Goal: Information Seeking & Learning: Check status

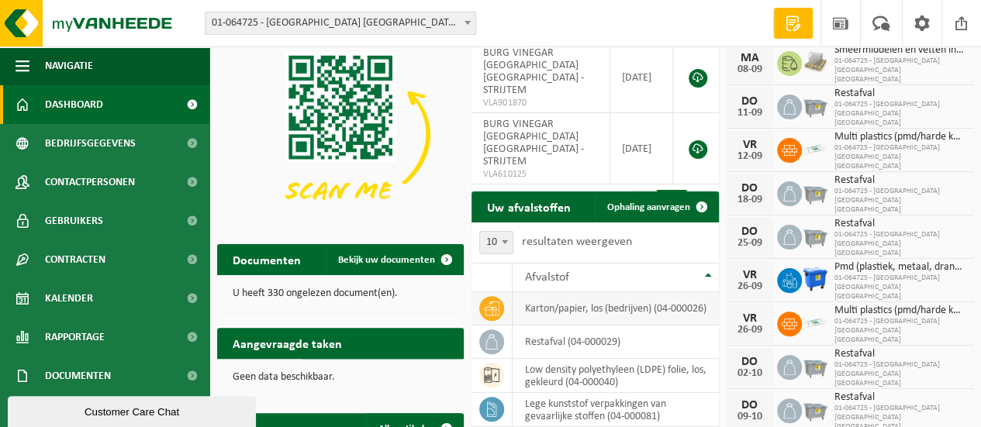
scroll to position [78, 0]
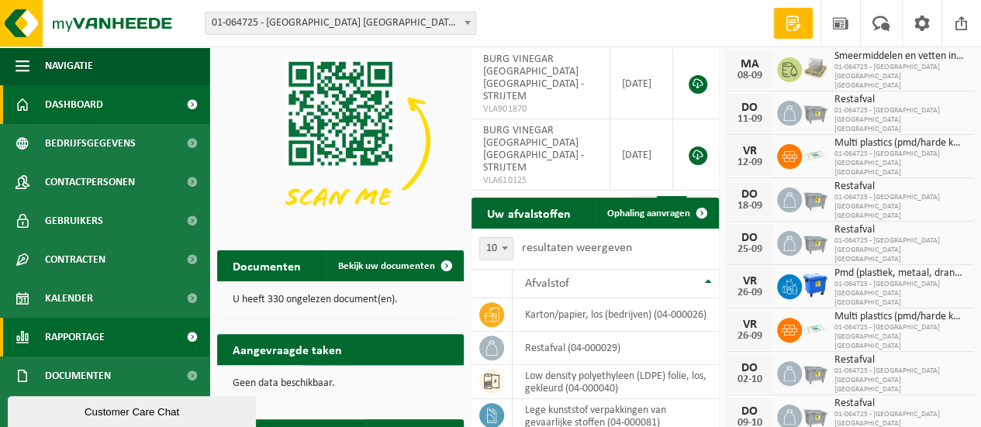
click at [89, 342] on span "Rapportage" at bounding box center [75, 337] width 60 height 39
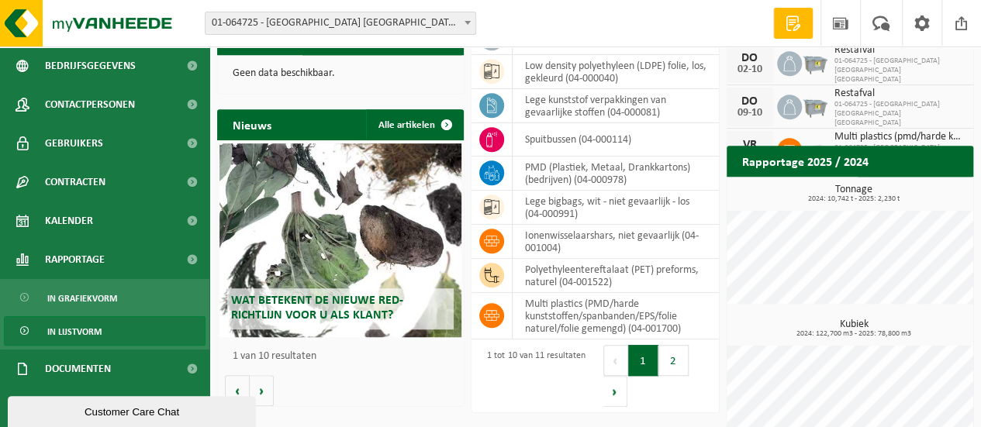
click at [95, 331] on span "In lijstvorm" at bounding box center [74, 331] width 54 height 29
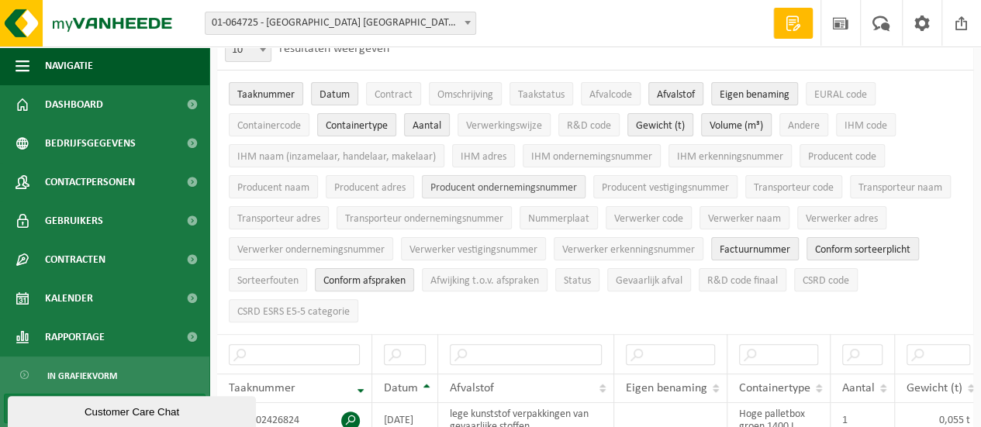
scroll to position [388, 0]
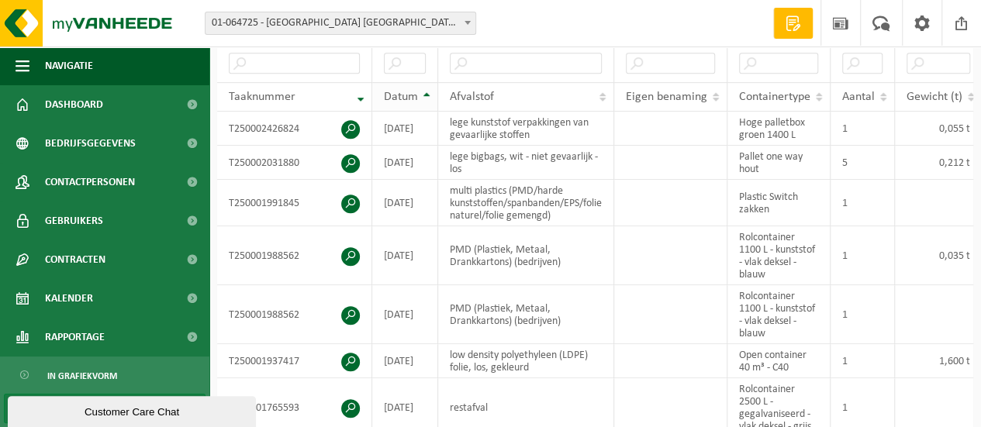
click at [422, 85] on th "Datum" at bounding box center [405, 96] width 66 height 29
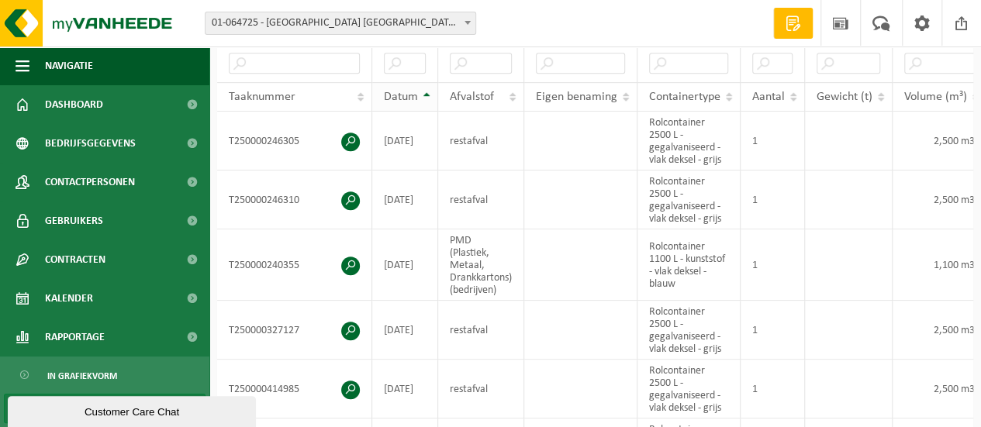
click at [428, 88] on th "Datum" at bounding box center [405, 96] width 66 height 29
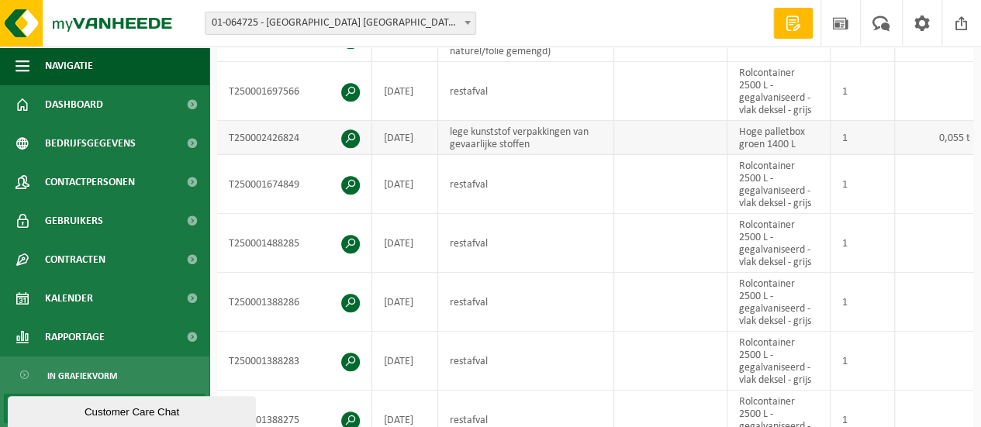
scroll to position [233, 0]
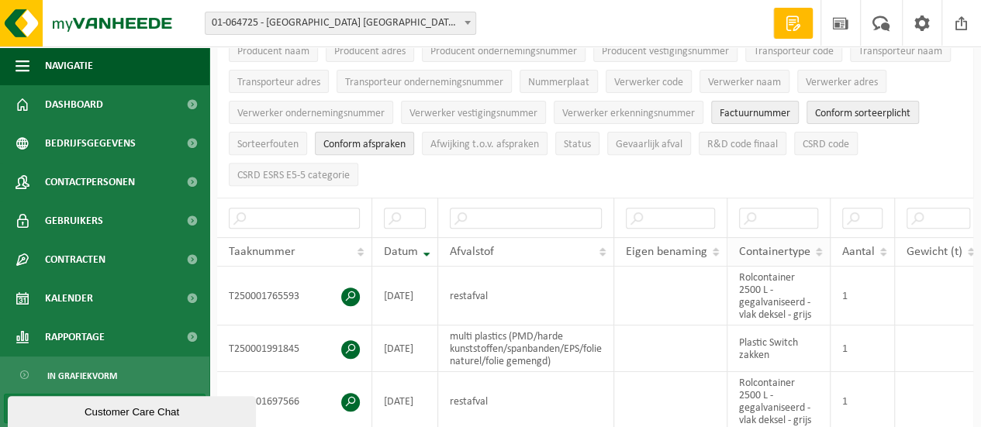
click at [824, 242] on th "Containertype" at bounding box center [779, 251] width 103 height 29
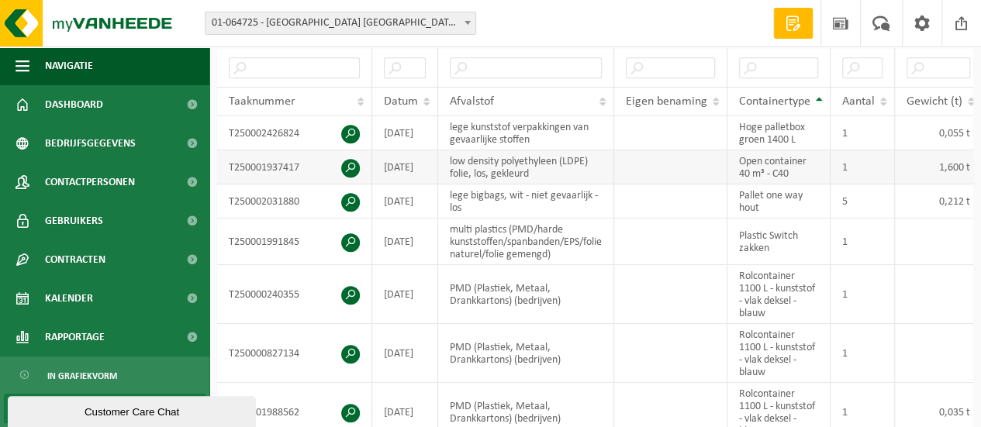
scroll to position [388, 0]
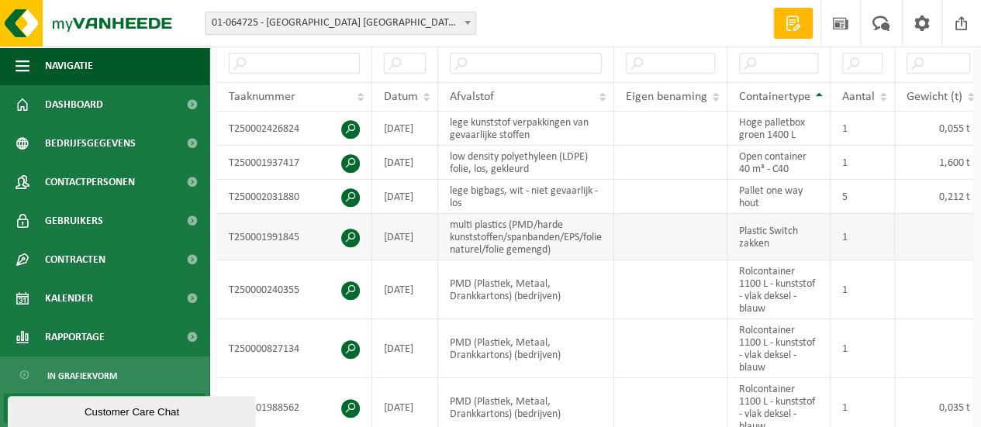
click at [776, 220] on td "Plastic Switch zakken" at bounding box center [779, 237] width 103 height 47
click at [782, 223] on td "Plastic Switch zakken" at bounding box center [779, 237] width 103 height 47
click at [819, 88] on th "Containertype" at bounding box center [779, 96] width 103 height 29
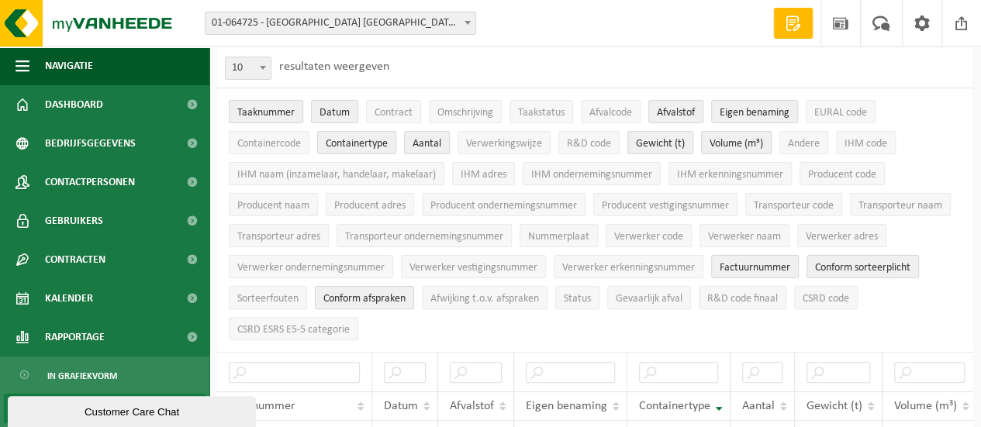
scroll to position [155, 0]
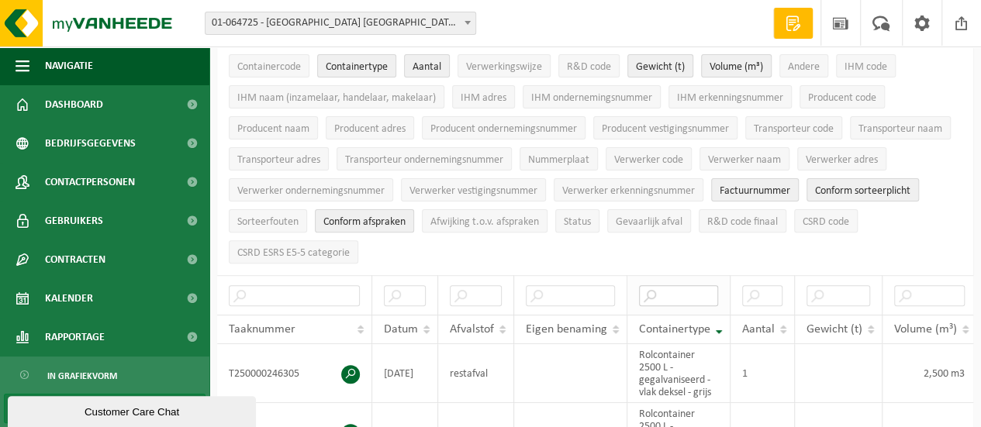
click at [688, 288] on input "text" at bounding box center [678, 295] width 79 height 21
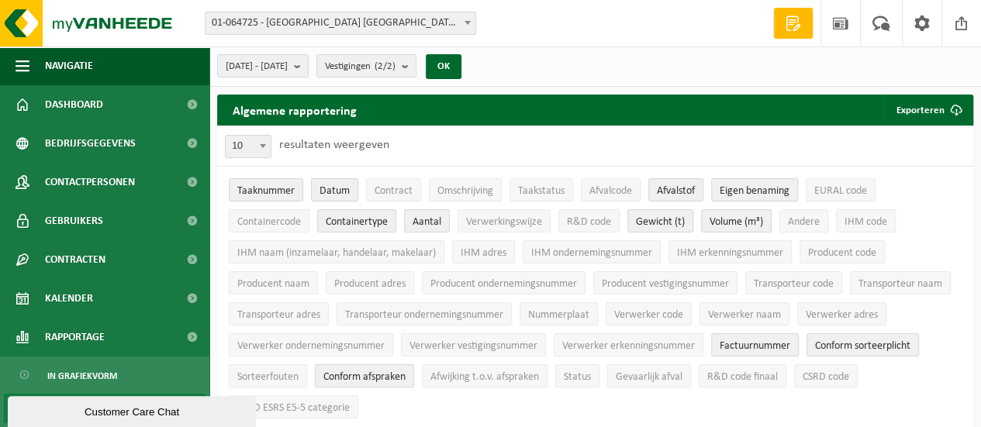
scroll to position [0, 0]
type input "sw"
click at [308, 66] on b "submit" at bounding box center [301, 66] width 14 height 22
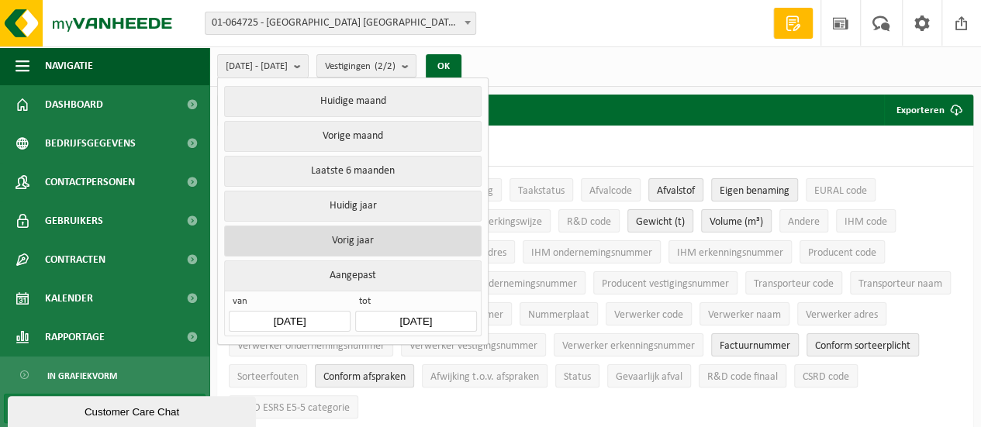
click at [380, 237] on button "Vorig jaar" at bounding box center [352, 241] width 257 height 31
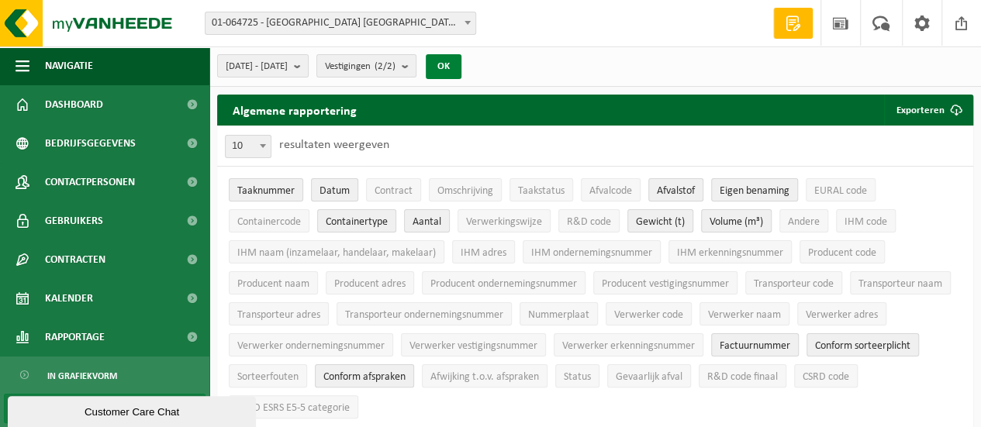
click at [462, 64] on button "OK" at bounding box center [444, 66] width 36 height 25
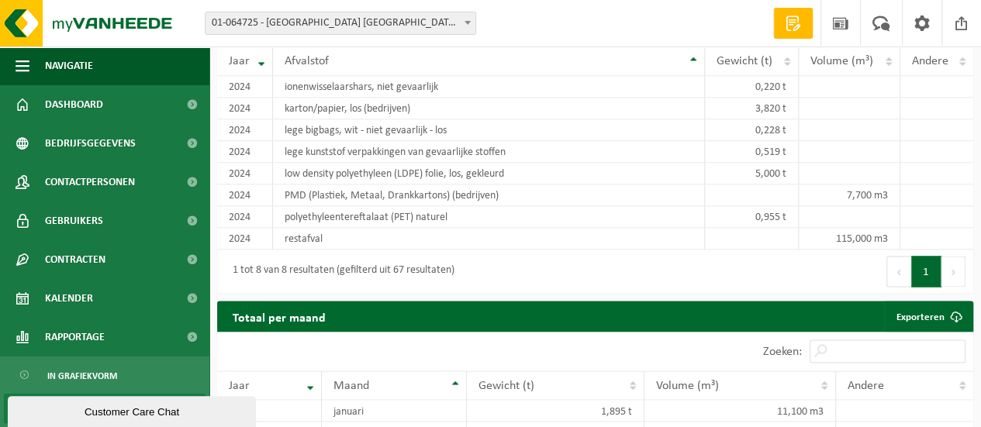
scroll to position [116, 0]
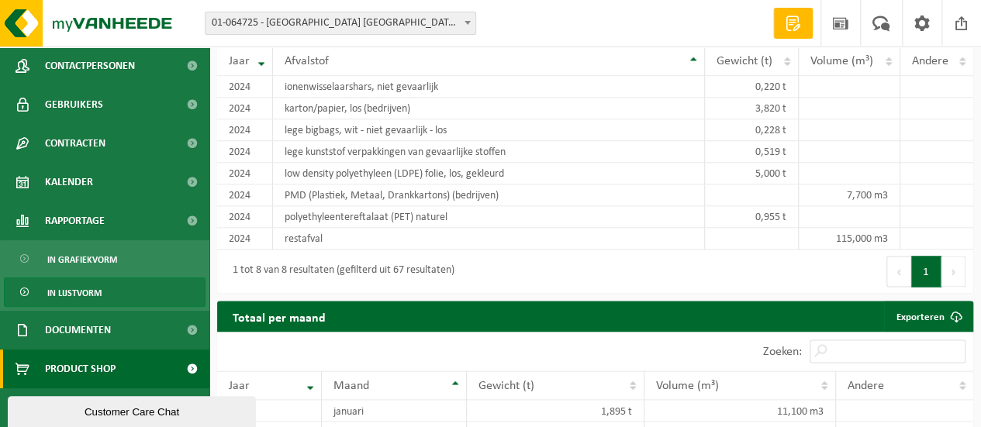
click at [90, 368] on span "Product Shop" at bounding box center [80, 369] width 71 height 39
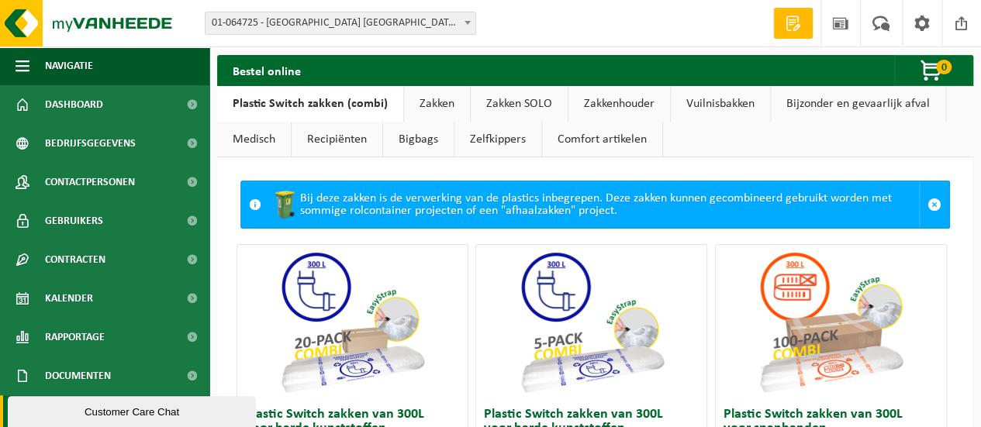
click at [348, 103] on link "Plastic Switch zakken (combi)" at bounding box center [310, 104] width 186 height 36
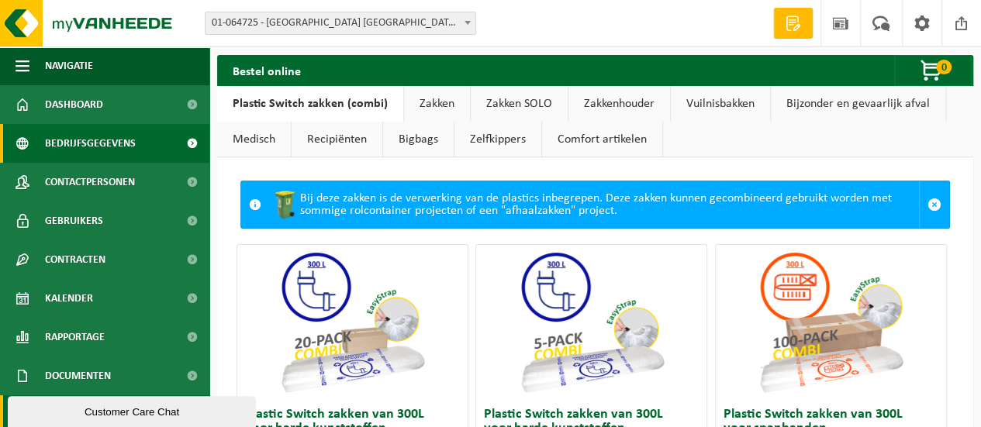
click at [93, 148] on span "Bedrijfsgegevens" at bounding box center [90, 143] width 91 height 39
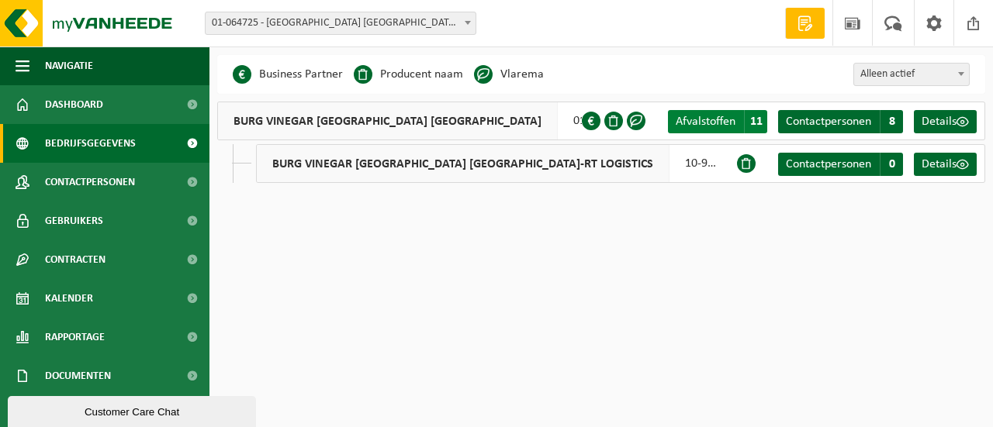
click at [704, 126] on span "Afvalstoffen" at bounding box center [706, 122] width 60 height 12
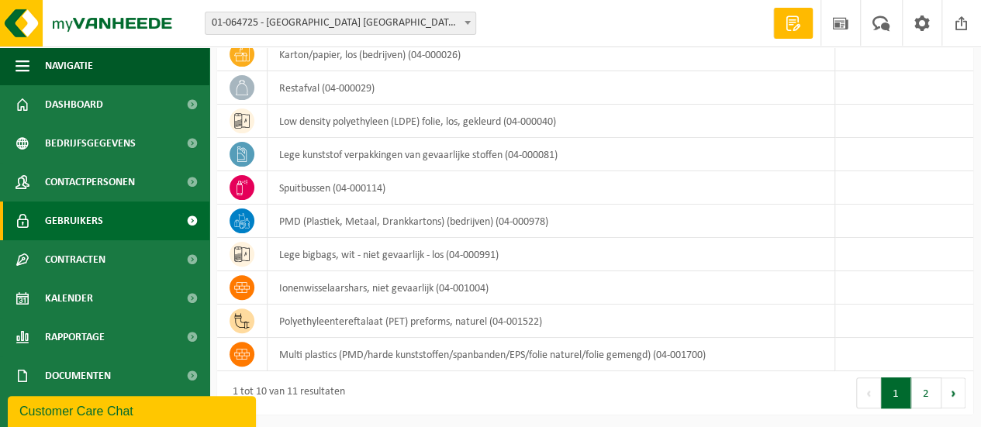
scroll to position [45, 0]
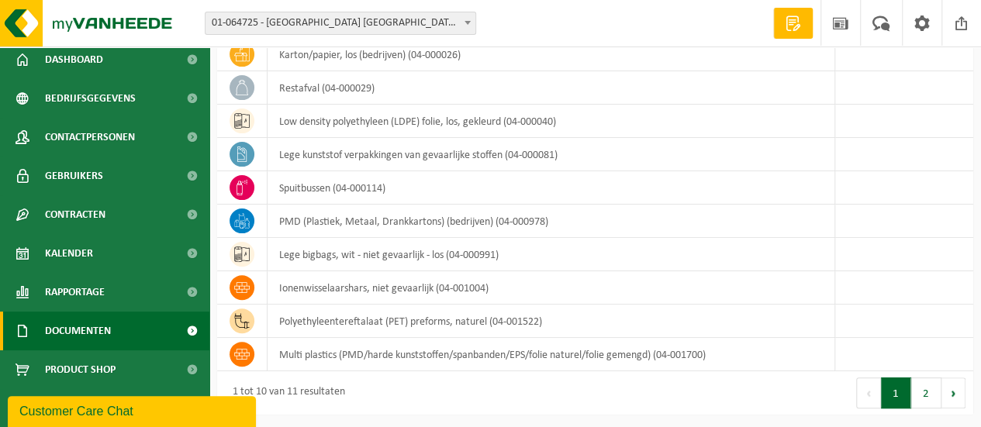
click at [76, 328] on span "Documenten" at bounding box center [78, 331] width 66 height 39
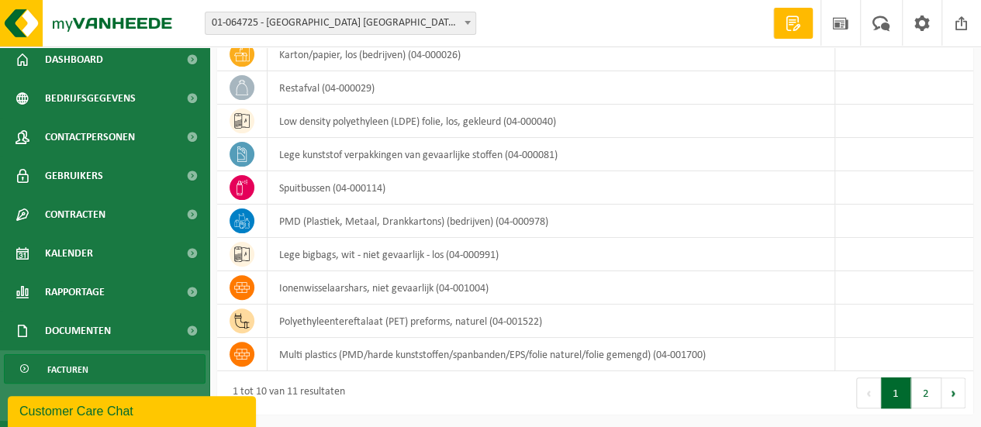
scroll to position [116, 0]
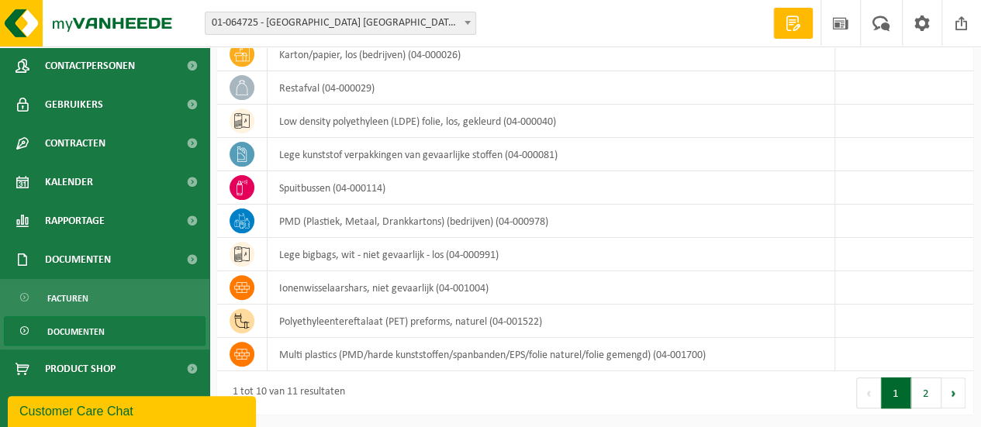
click at [81, 330] on span "Documenten" at bounding box center [75, 331] width 57 height 29
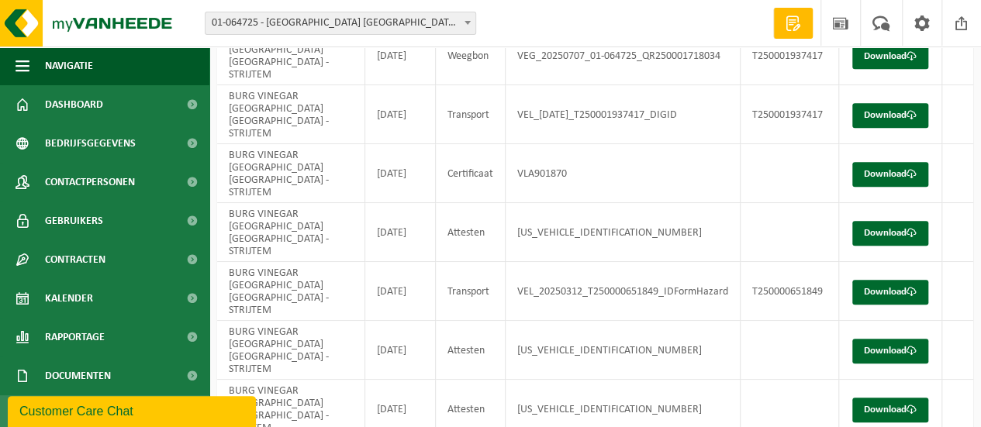
scroll to position [326, 0]
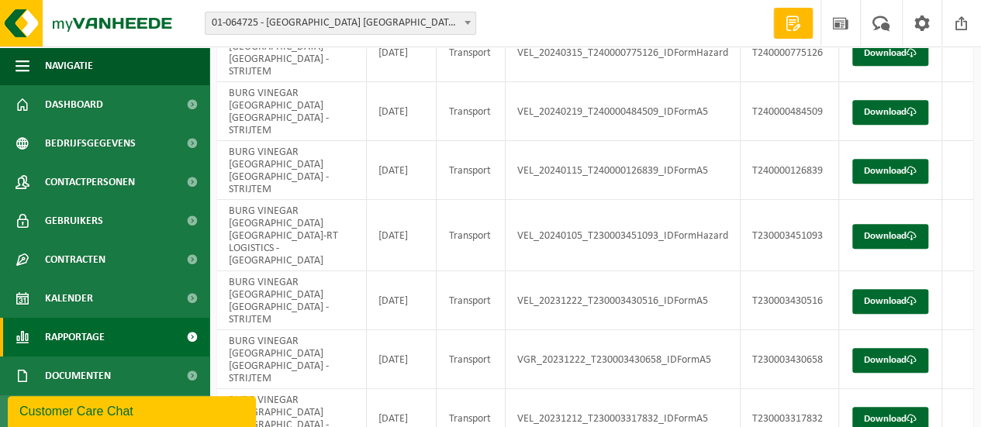
scroll to position [116, 0]
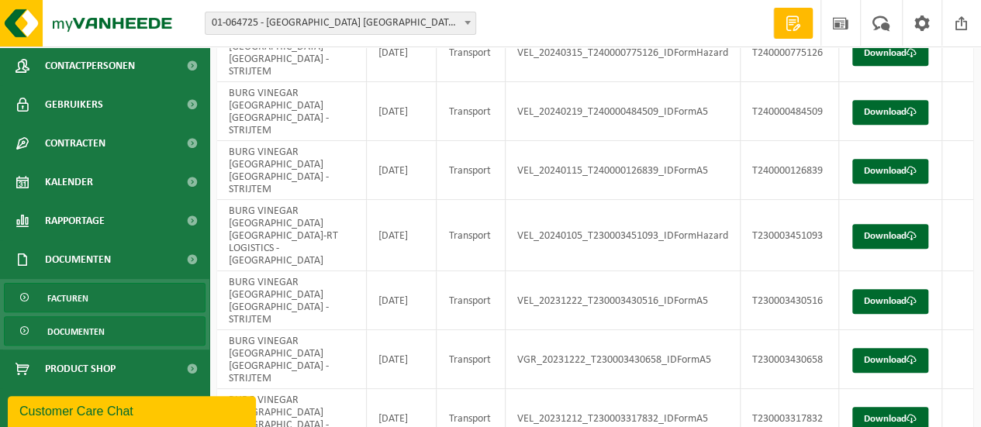
click at [73, 288] on span "Facturen" at bounding box center [67, 298] width 41 height 29
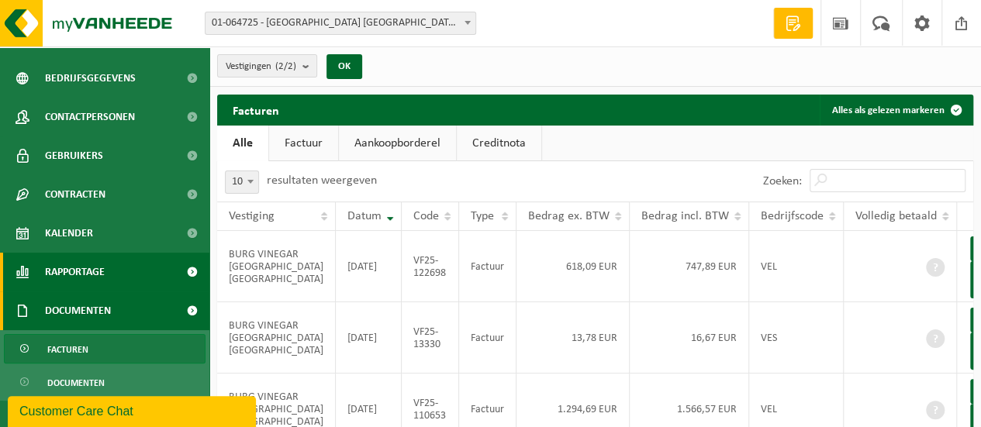
scroll to position [116, 0]
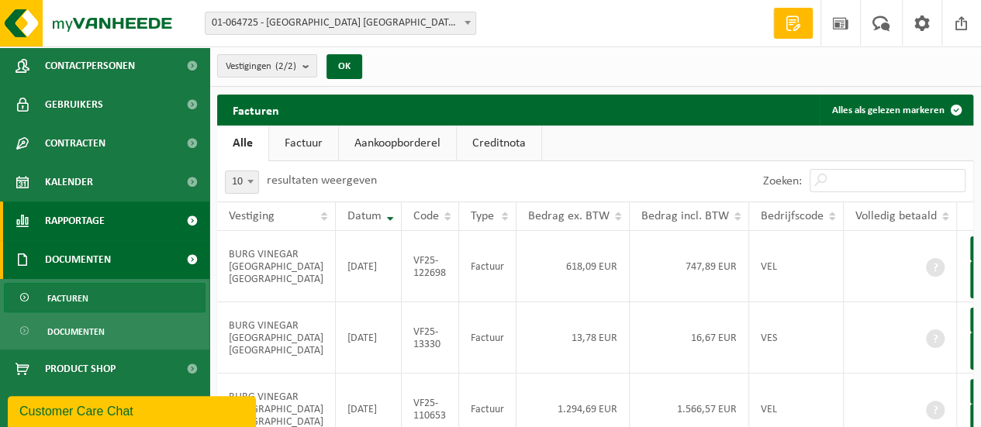
click at [93, 219] on span "Rapportage" at bounding box center [75, 221] width 60 height 39
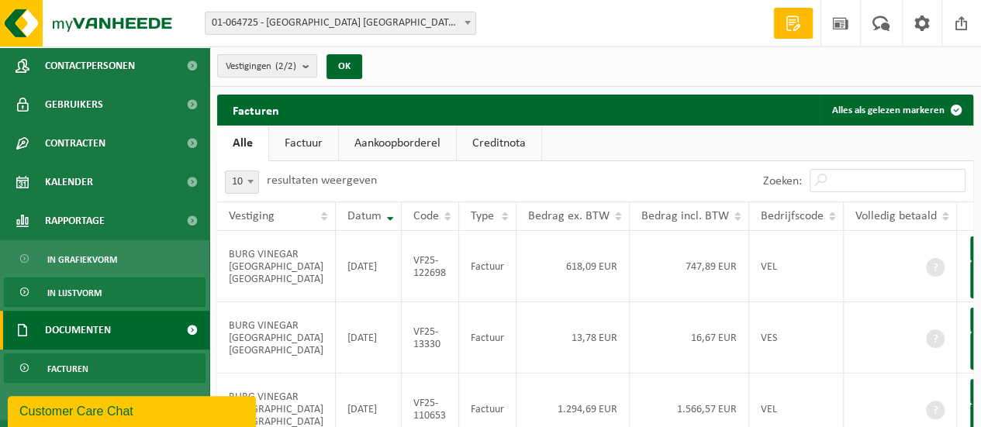
click at [96, 293] on span "In lijstvorm" at bounding box center [74, 292] width 54 height 29
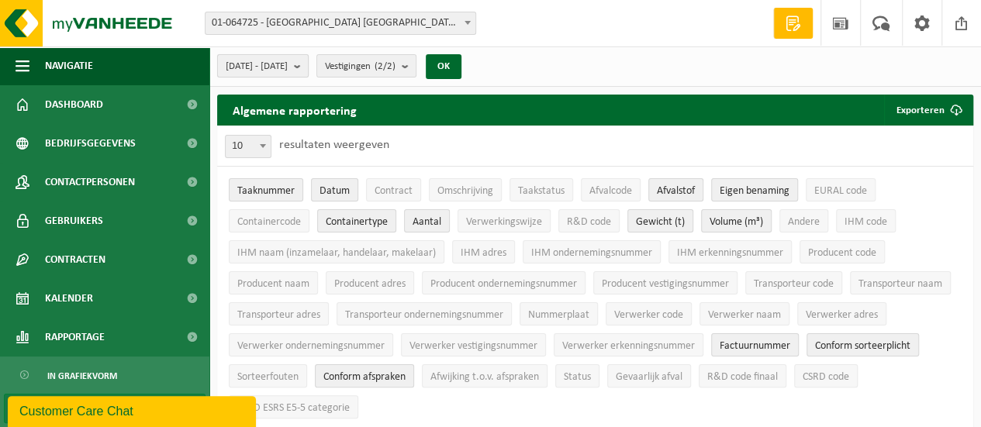
click at [308, 64] on b "submit" at bounding box center [301, 66] width 14 height 22
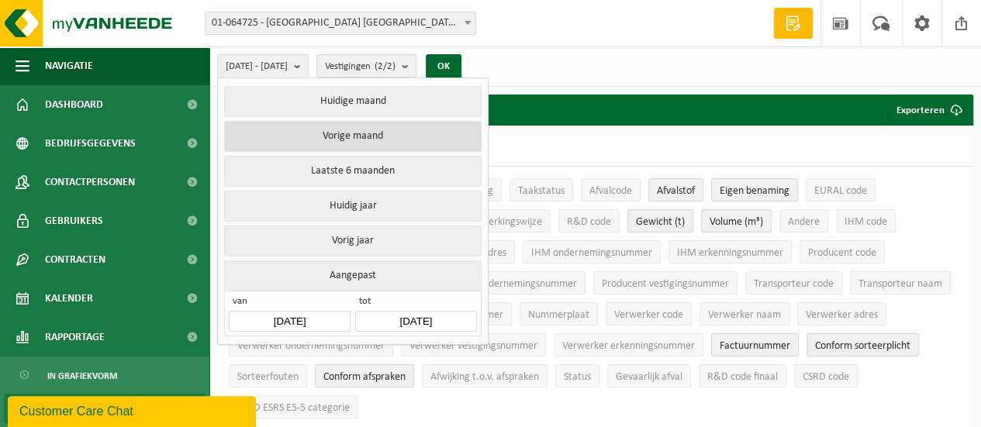
click at [352, 137] on button "Vorige maand" at bounding box center [352, 136] width 257 height 31
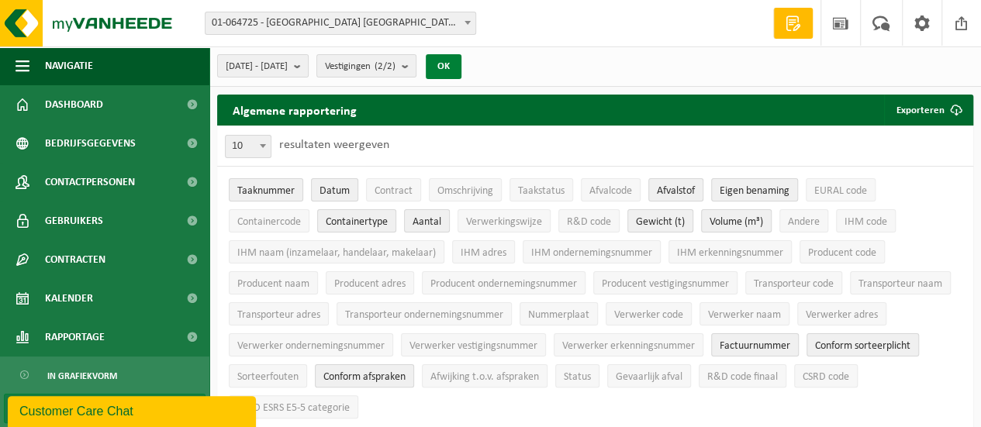
click at [462, 63] on button "OK" at bounding box center [444, 66] width 36 height 25
click at [462, 76] on button "OK" at bounding box center [444, 66] width 36 height 25
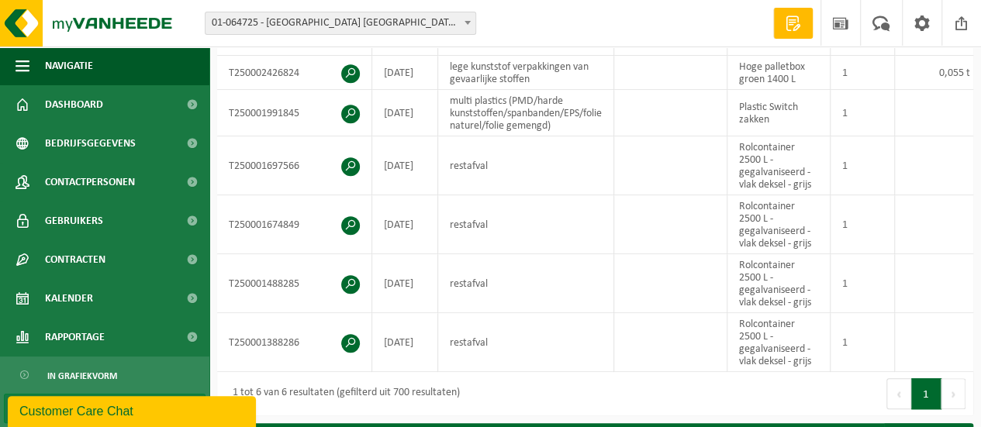
scroll to position [388, 0]
